Goal: Task Accomplishment & Management: Manage account settings

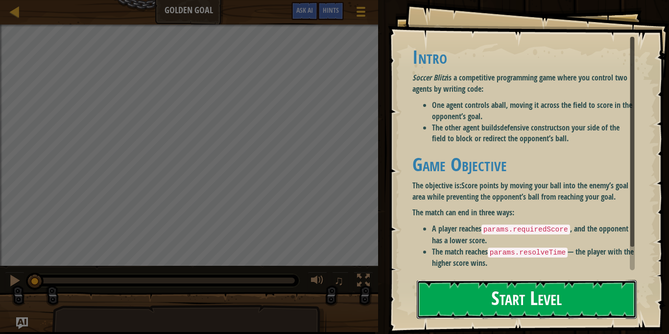
click at [544, 306] on button "Start Level" at bounding box center [527, 299] width 220 height 39
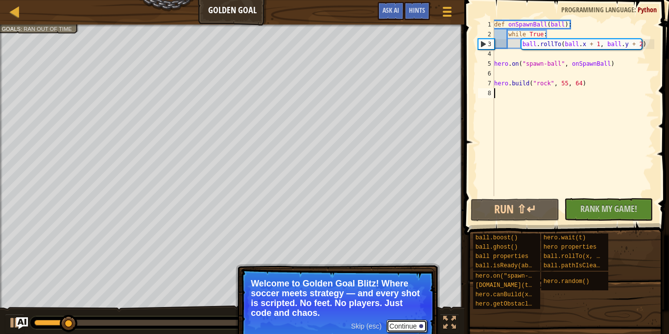
click at [400, 329] on button "Continue" at bounding box center [406, 325] width 41 height 13
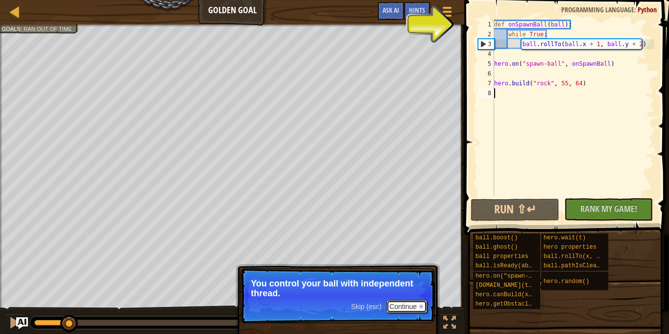
click at [402, 301] on button "Continue" at bounding box center [406, 306] width 41 height 13
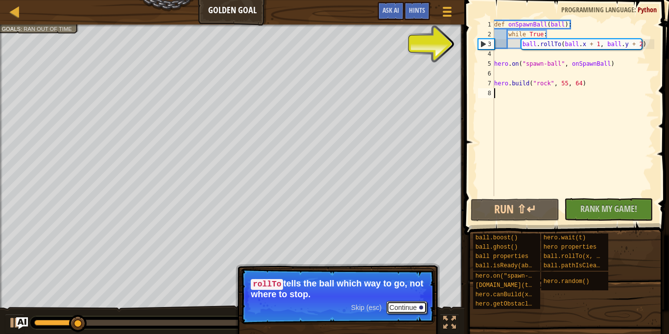
click at [410, 312] on button "Continue" at bounding box center [406, 307] width 41 height 13
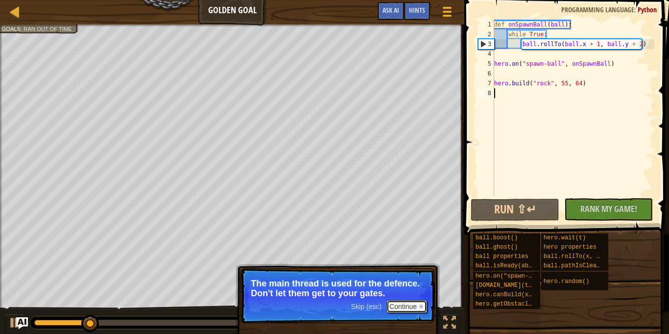
click at [408, 310] on button "Continue" at bounding box center [406, 306] width 41 height 13
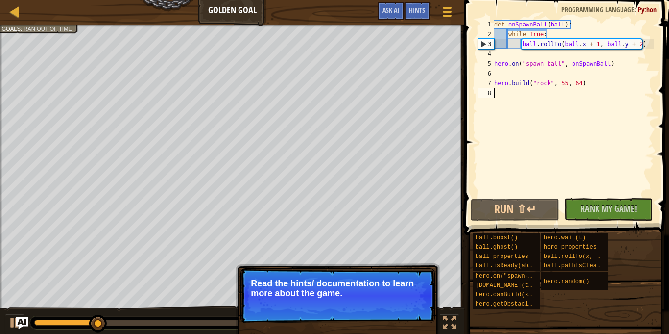
click at [409, 303] on button "Continue" at bounding box center [406, 306] width 41 height 13
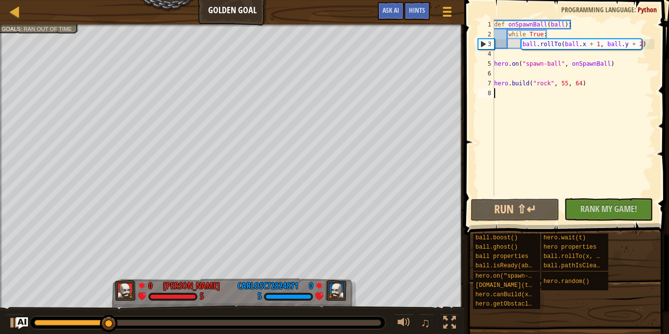
click at [485, 45] on div "3" at bounding box center [487, 44] width 16 height 10
click at [514, 44] on div "def onSpawnBall ( ball ) : while True : ball . rollTo ( ball . x + 1 , ball . y…" at bounding box center [573, 118] width 162 height 196
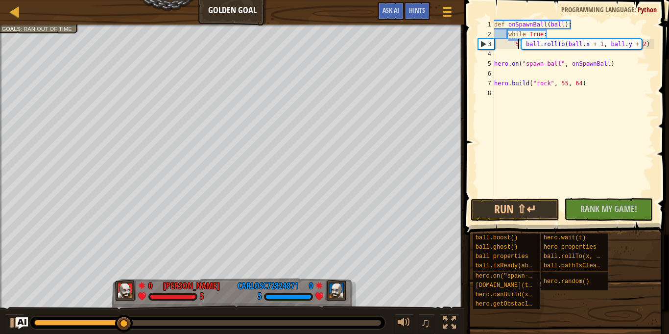
scroll to position [4, 4]
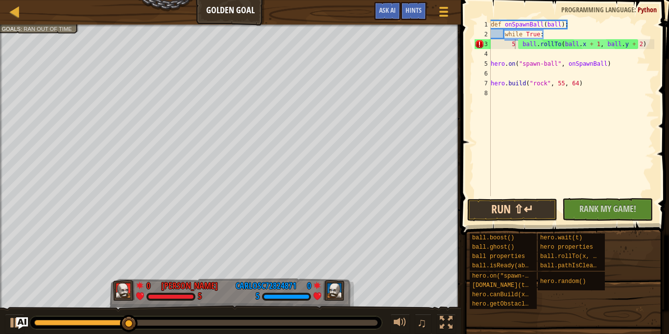
click at [535, 209] on button "Run ⇧↵" at bounding box center [512, 209] width 91 height 23
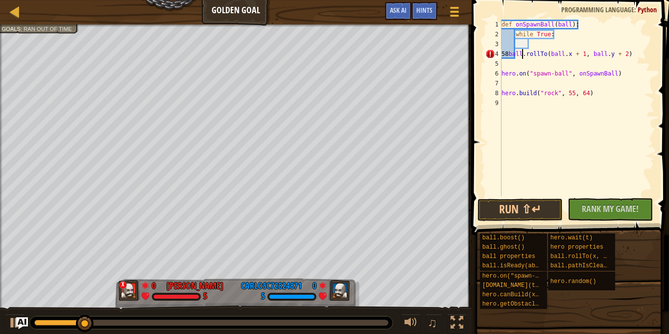
scroll to position [4, 3]
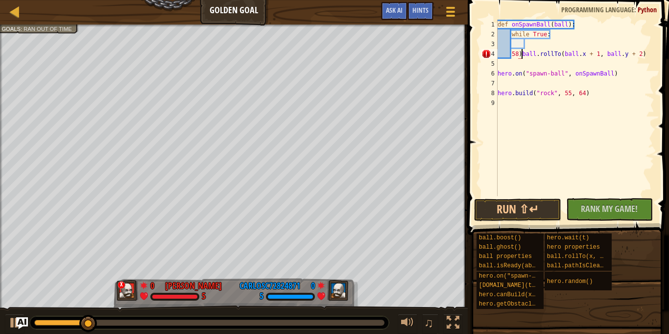
click at [512, 54] on div "def onSpawnBall ( ball ) : while True : 58 ) ball . rollTo ( ball . x + 1 , bal…" at bounding box center [575, 118] width 159 height 196
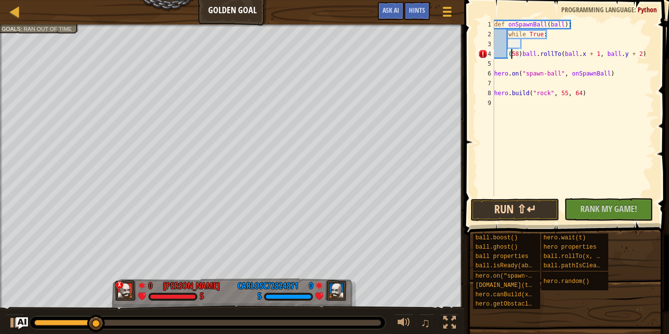
type textarea "(58)ball.rollTo(ball.x + 1, ball.y + 2)"
click at [506, 211] on button "Run ⇧↵" at bounding box center [515, 209] width 89 height 23
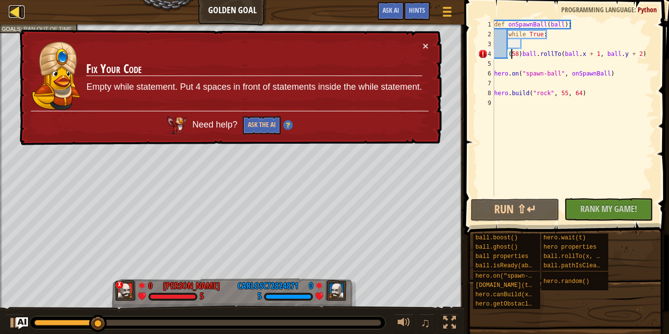
click at [24, 9] on link "Ladder" at bounding box center [22, 11] width 5 height 13
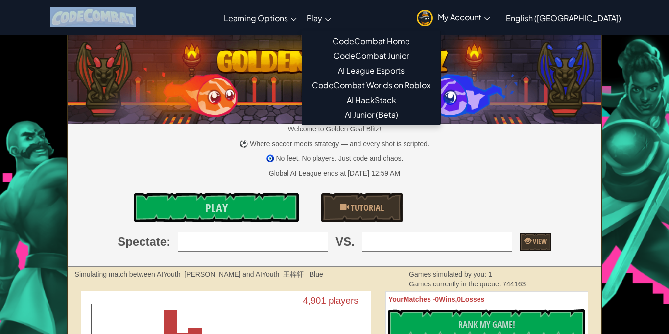
click at [336, 19] on link "Play" at bounding box center [319, 17] width 34 height 26
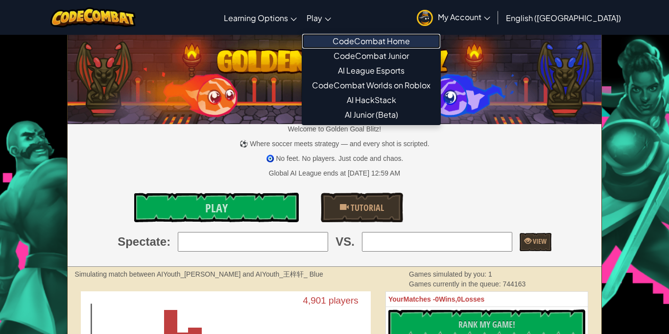
click at [406, 42] on link "CodeCombat Home" at bounding box center [371, 41] width 138 height 15
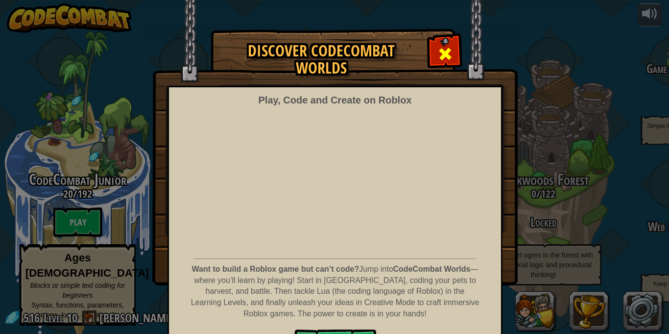
click at [447, 58] on span at bounding box center [445, 54] width 16 height 16
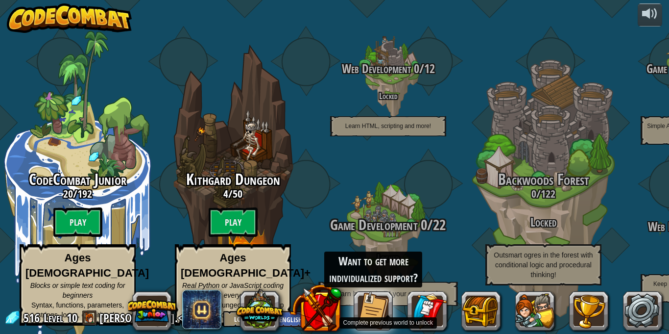
scroll to position [0, 0]
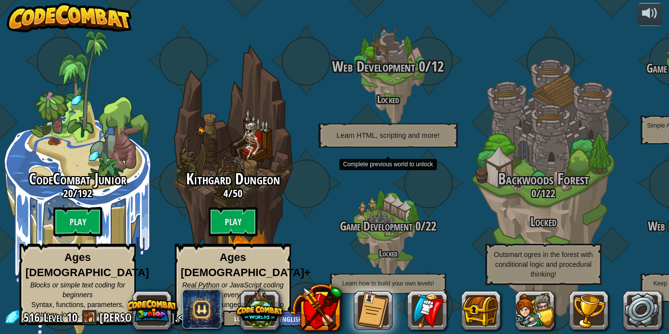
click at [396, 111] on div "Web Development 0 / 12 Locked Learn HTML, scripting and more!" at bounding box center [388, 102] width 186 height 89
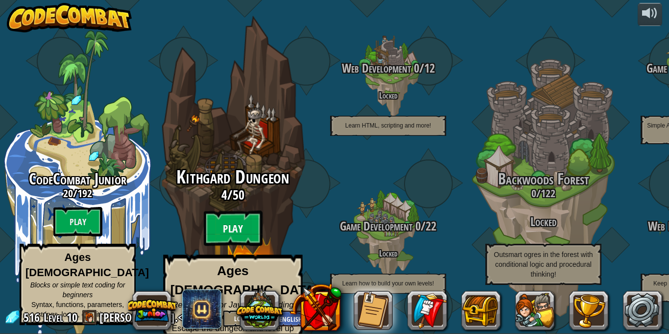
click at [230, 217] on btn "Play" at bounding box center [233, 228] width 59 height 35
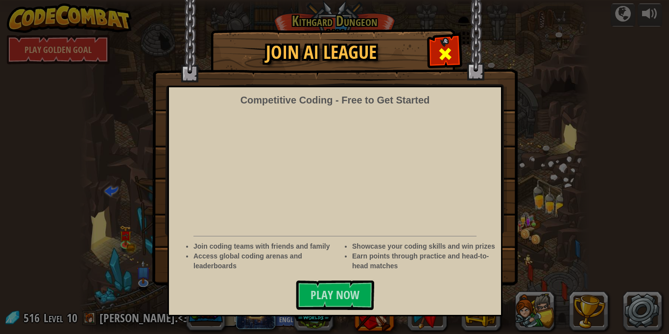
click at [443, 52] on span at bounding box center [445, 54] width 16 height 16
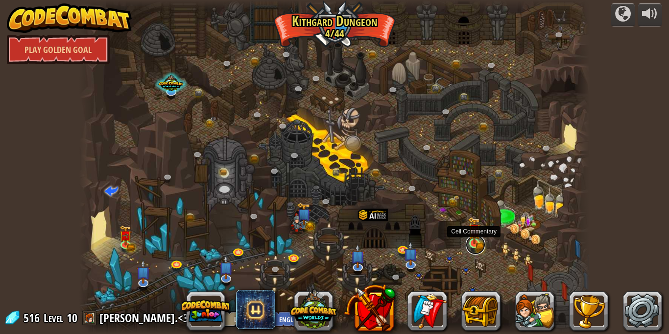
click at [475, 245] on link at bounding box center [476, 245] width 20 height 20
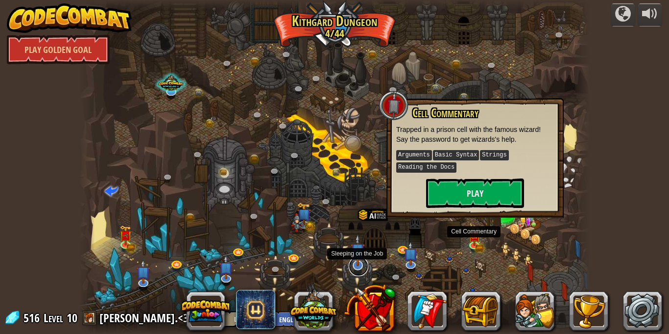
click at [356, 267] on link at bounding box center [359, 266] width 20 height 20
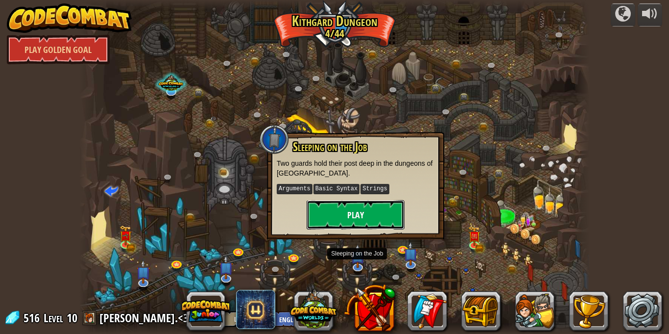
click at [366, 217] on button "Play" at bounding box center [356, 214] width 98 height 29
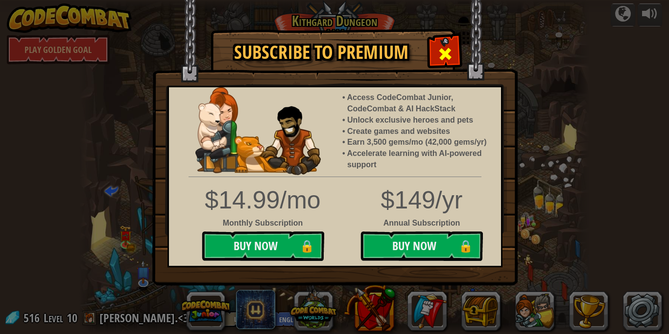
click at [447, 58] on span at bounding box center [445, 54] width 16 height 16
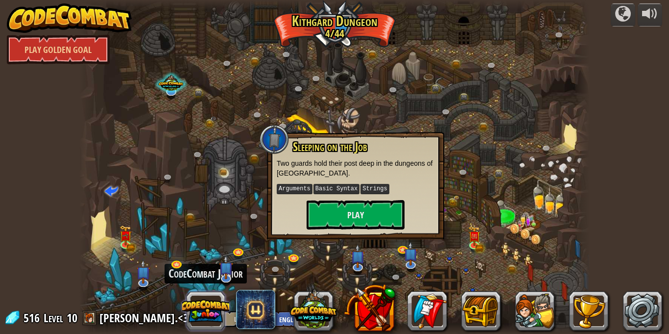
click at [205, 318] on button at bounding box center [205, 310] width 47 height 47
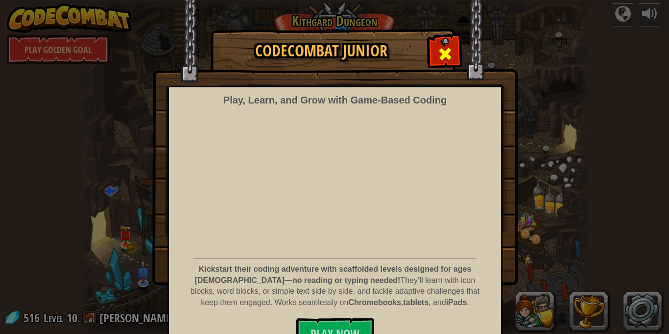
click at [446, 51] on span at bounding box center [445, 54] width 16 height 16
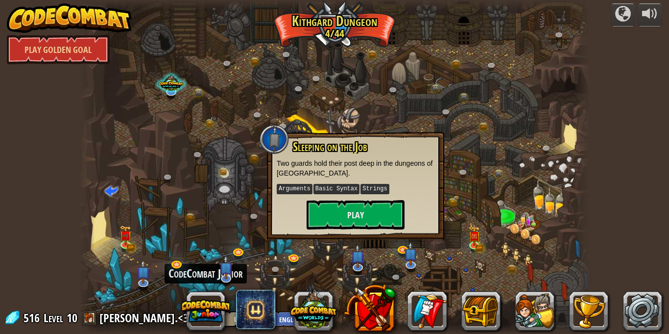
scroll to position [0, 0]
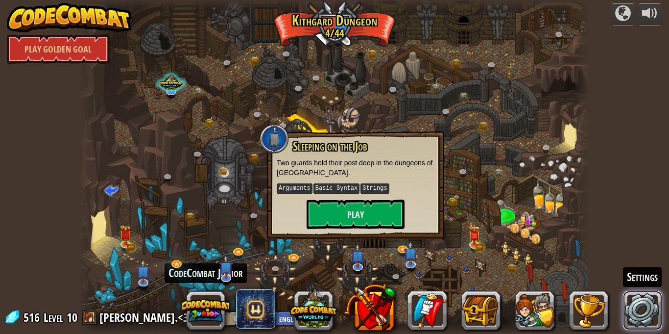
click at [637, 318] on link at bounding box center [642, 309] width 39 height 39
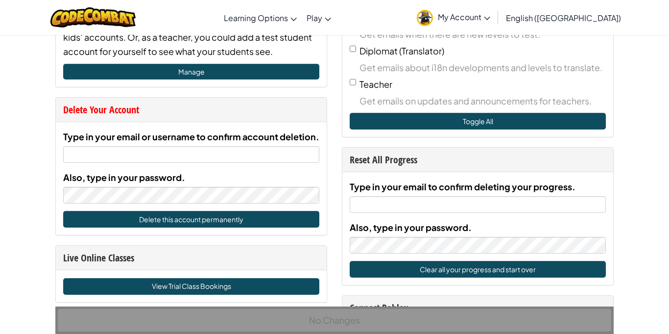
scroll to position [424, 0]
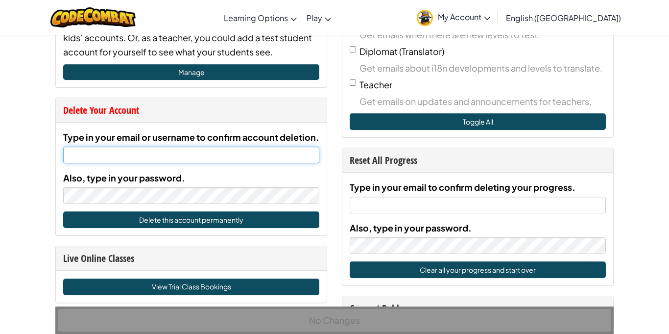
click at [101, 156] on input "Type in your email or username to confirm account deletion." at bounding box center [191, 154] width 256 height 17
type input "[PERSON_NAME]"
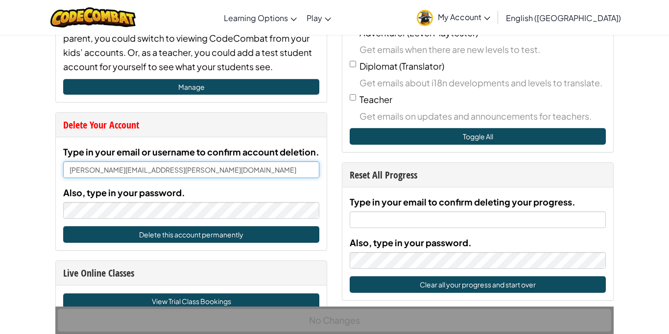
scroll to position [410, 0]
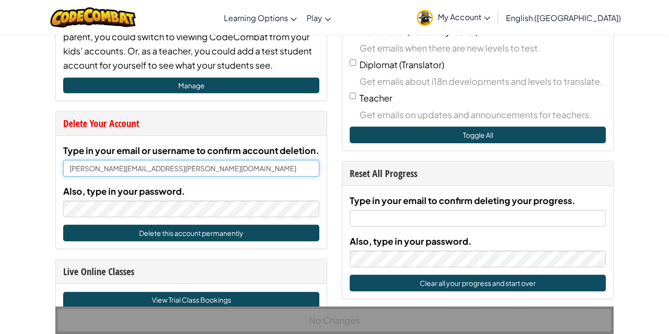
type input "[PERSON_NAME][EMAIL_ADDRESS][PERSON_NAME][DOMAIN_NAME]"
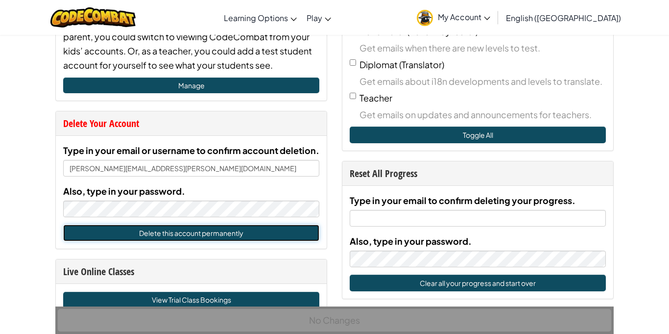
click at [117, 240] on button "Delete this account permanently" at bounding box center [191, 232] width 256 height 17
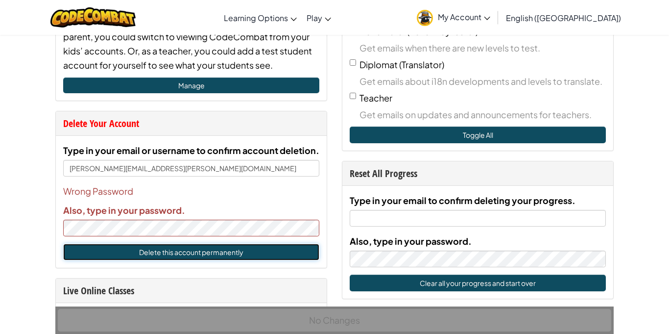
click at [114, 252] on button "Delete this account permanently" at bounding box center [191, 251] width 256 height 17
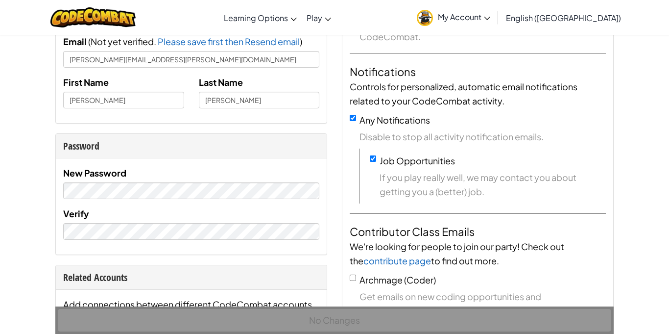
scroll to position [116, 0]
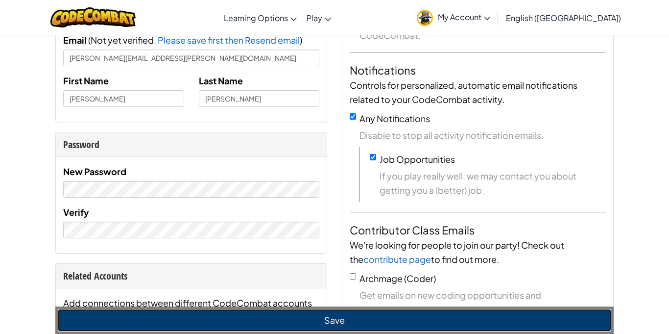
click at [159, 318] on button "Save" at bounding box center [334, 320] width 553 height 23
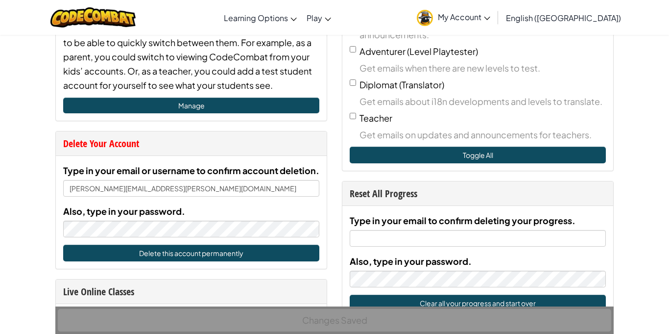
scroll to position [392, 0]
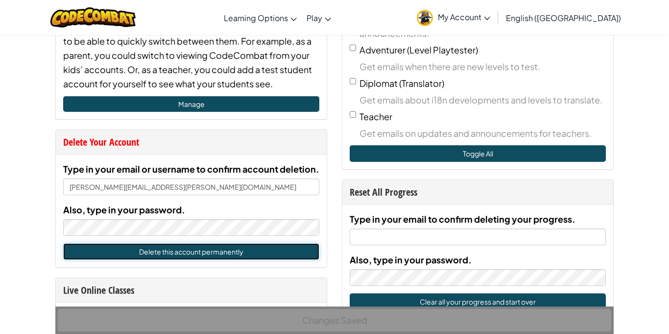
click at [144, 251] on button "Delete this account permanently" at bounding box center [191, 251] width 256 height 17
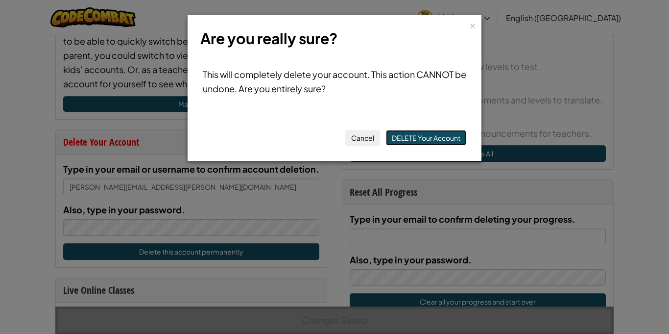
click at [454, 138] on button "DELETE Your Account" at bounding box center [426, 138] width 80 height 16
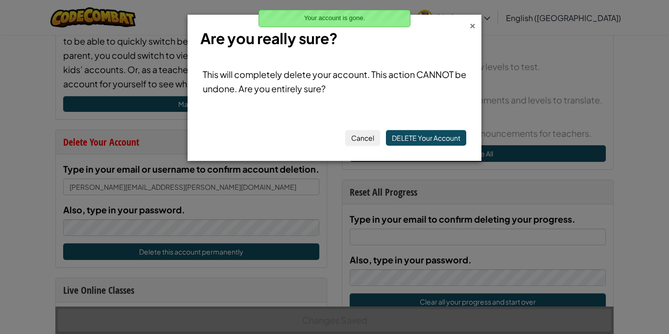
click at [469, 24] on div "×" at bounding box center [472, 24] width 7 height 10
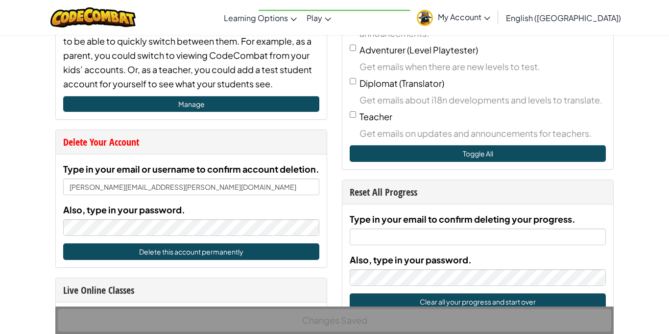
click at [433, 21] on img at bounding box center [425, 18] width 16 height 16
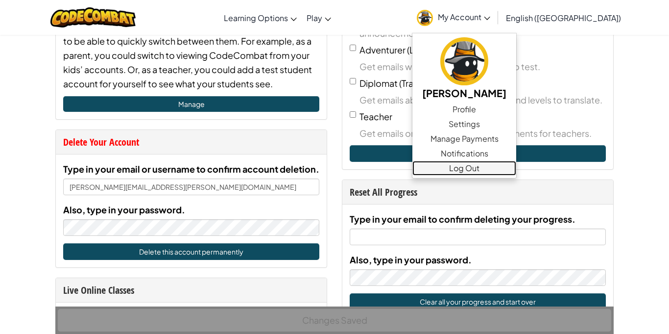
click at [507, 166] on link "Log Out" at bounding box center [464, 168] width 104 height 15
